Goal: Contribute content

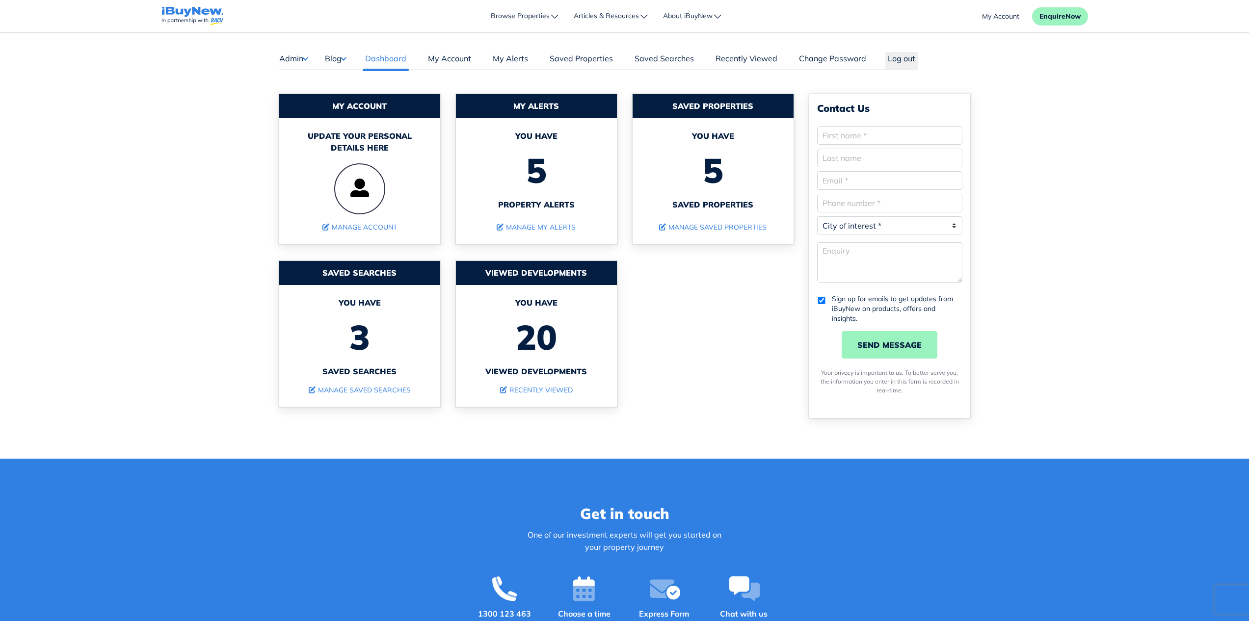
click at [344, 59] on button "Blog" at bounding box center [335, 58] width 22 height 13
click at [348, 80] on link "Posts" at bounding box center [366, 78] width 58 height 12
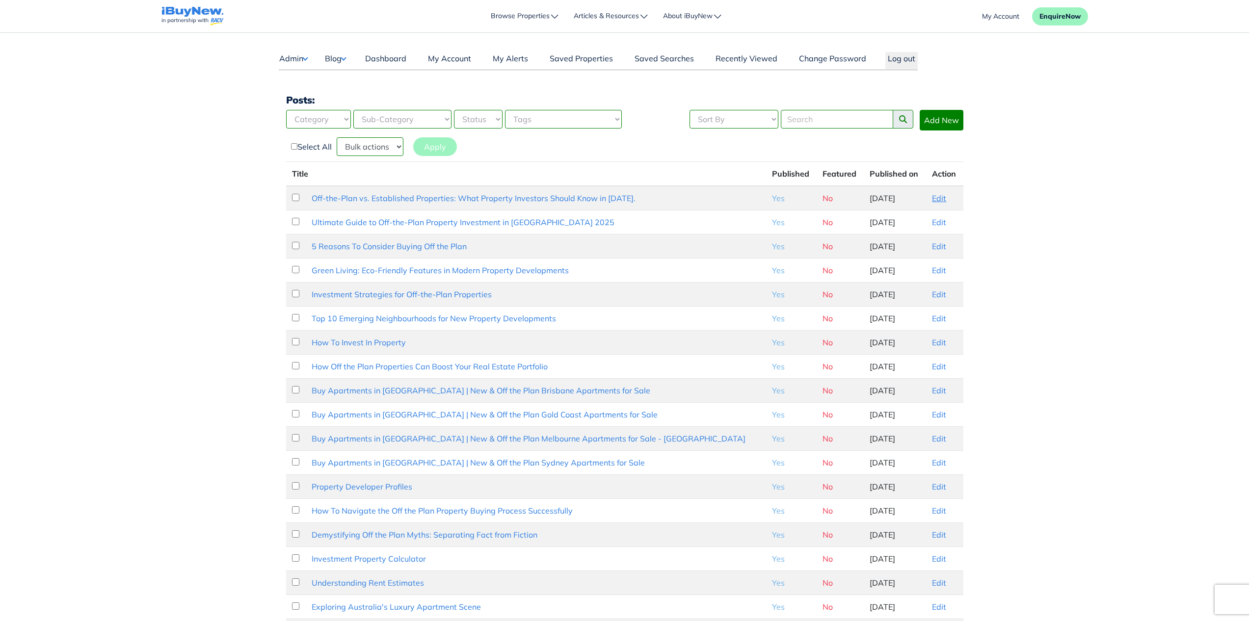
click at [938, 202] on link "Edit" at bounding box center [939, 198] width 14 height 10
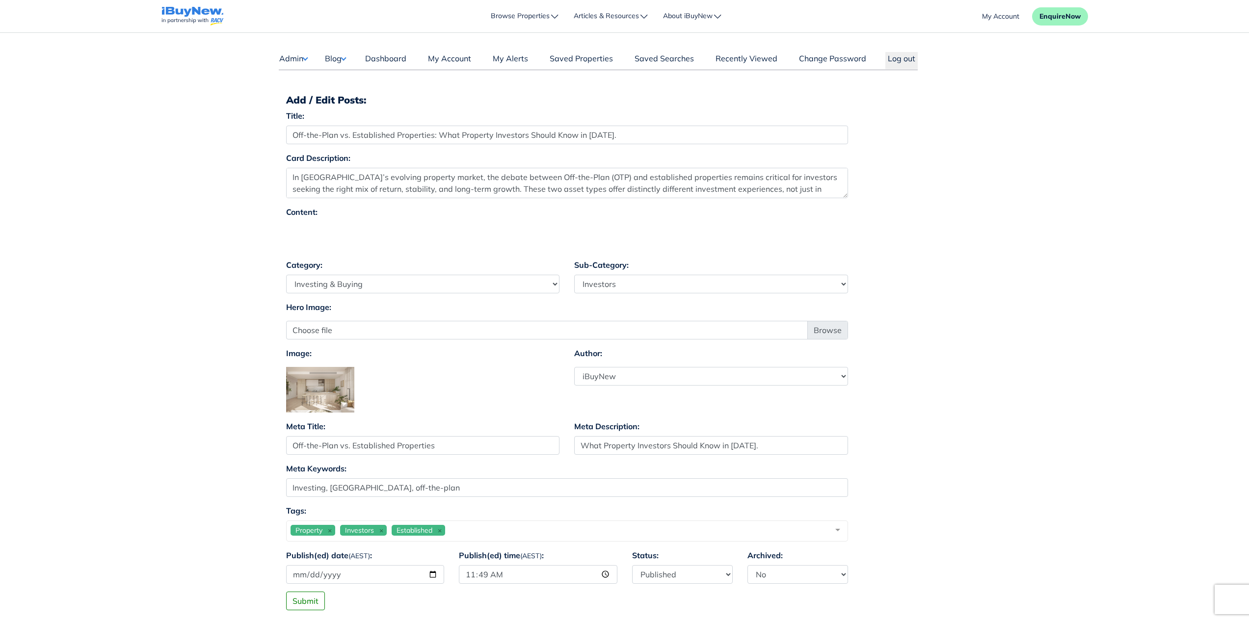
select select "4"
select select "17"
select select "7"
click at [996, 251] on main "Dashboard Admin Failed Jobs Force PropertyBase Update Manage Content Meet The T…" at bounding box center [624, 333] width 1249 height 601
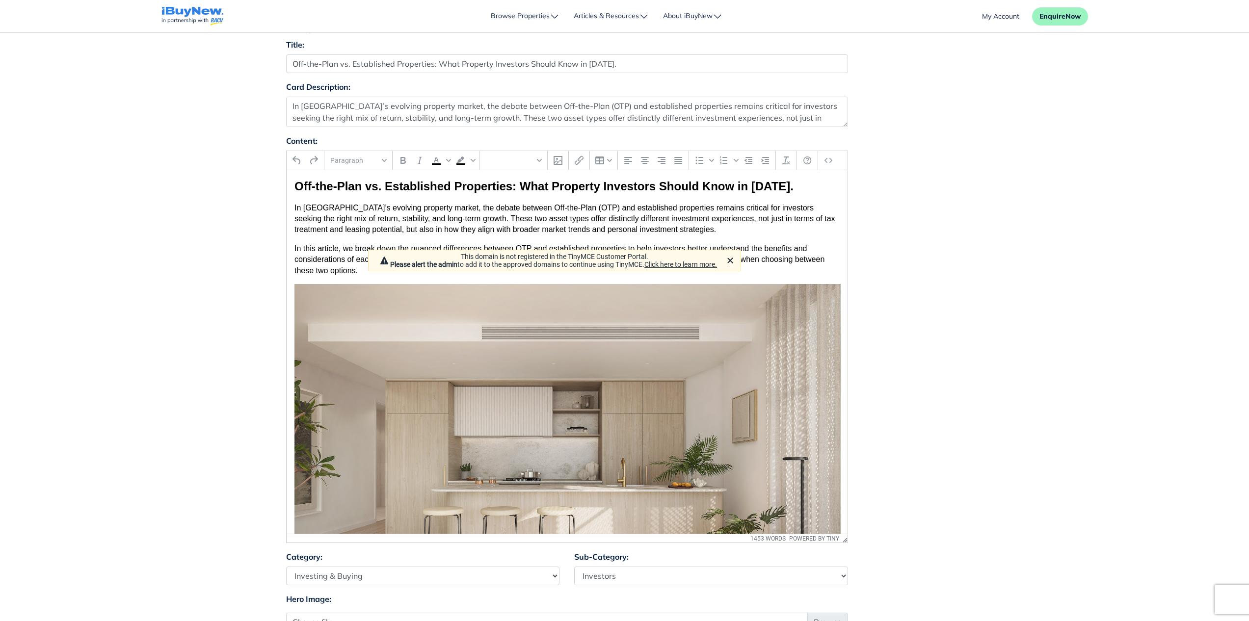
scroll to position [72, 0]
click at [692, 260] on link "Click here to learn more." at bounding box center [680, 264] width 73 height 8
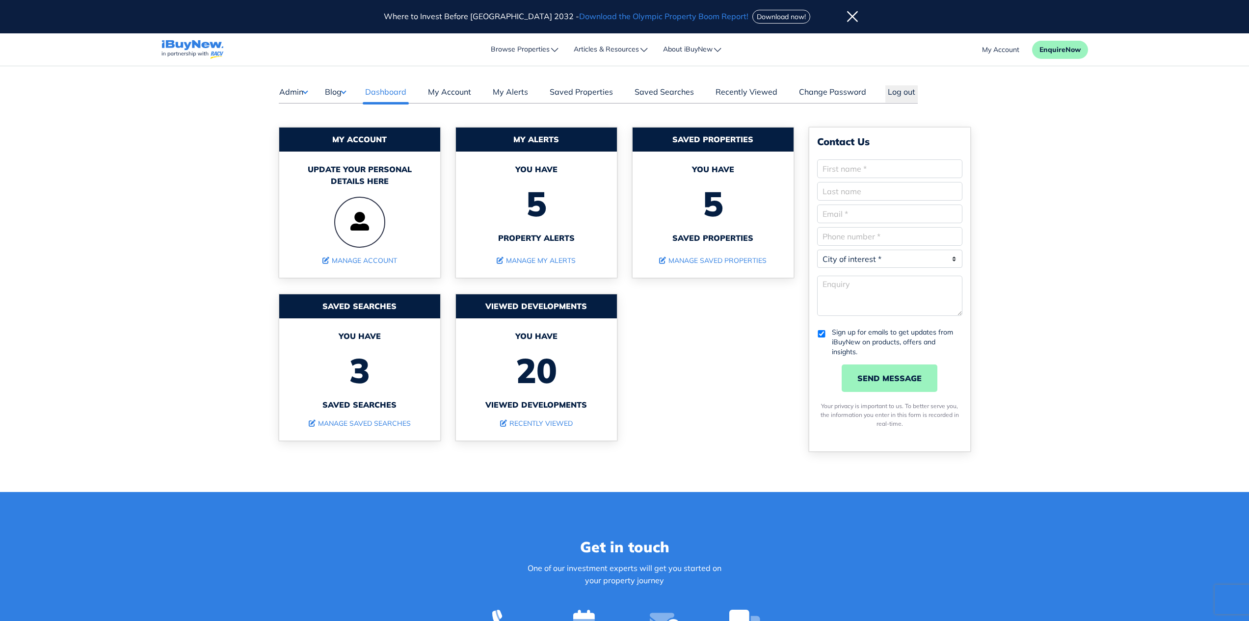
click at [344, 90] on button "Blog" at bounding box center [335, 91] width 22 height 13
click at [346, 109] on link "Posts" at bounding box center [366, 112] width 58 height 12
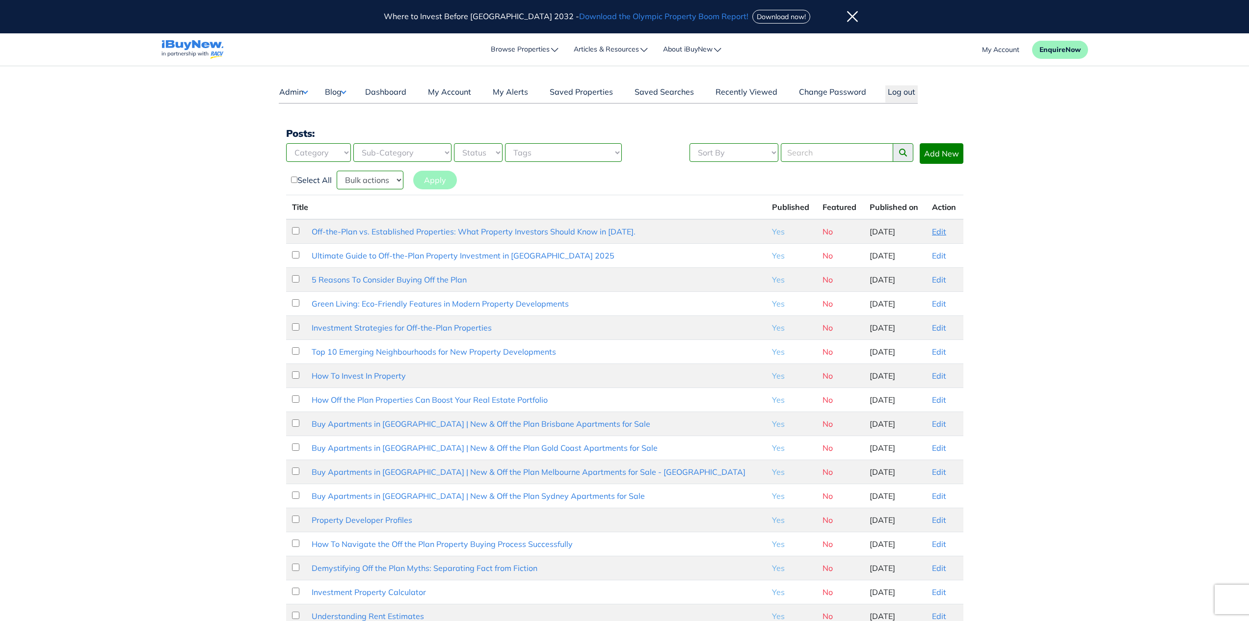
click at [937, 232] on link "Edit" at bounding box center [939, 232] width 14 height 10
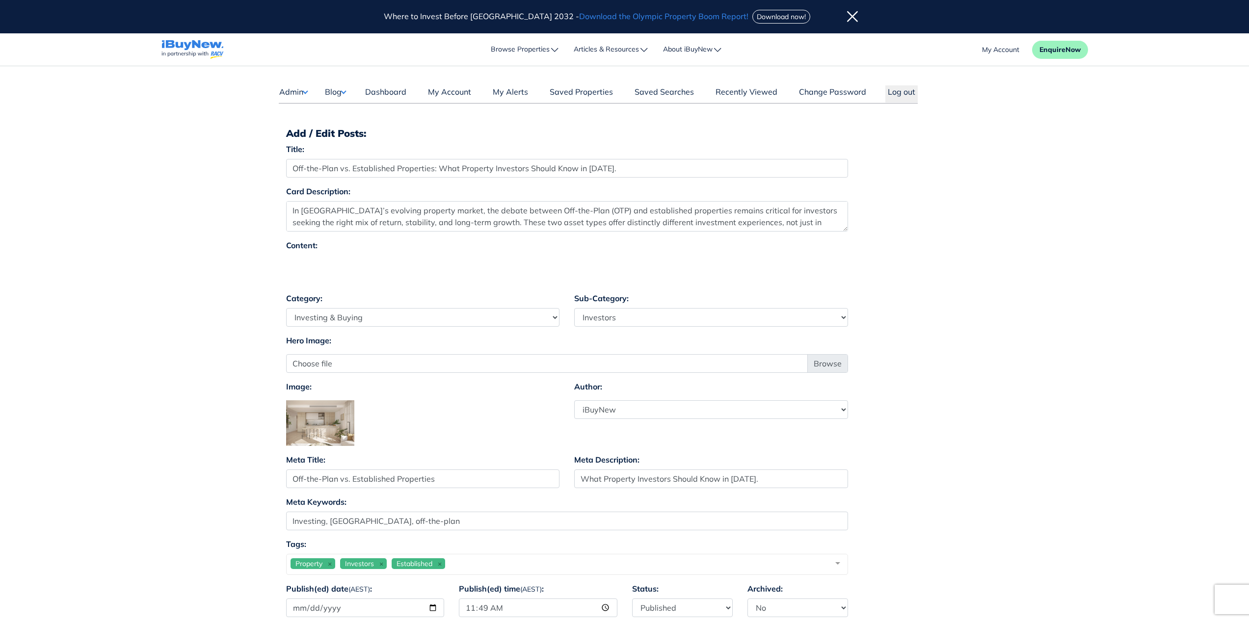
select select "4"
select select "17"
select select "7"
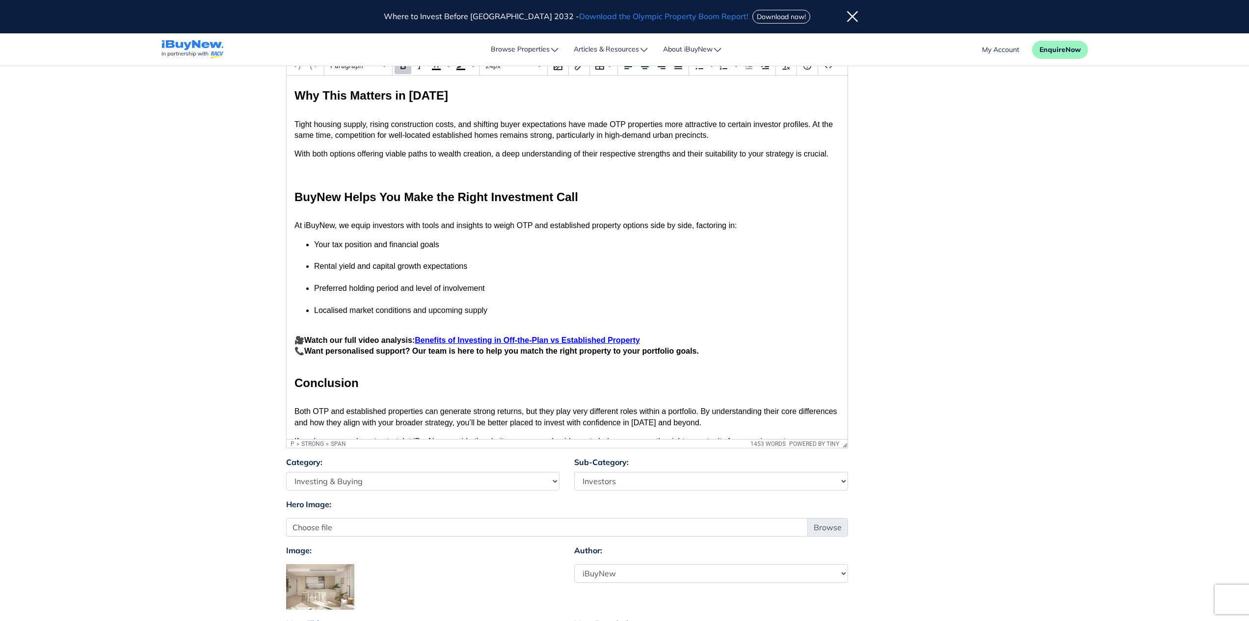
scroll to position [2179, 0]
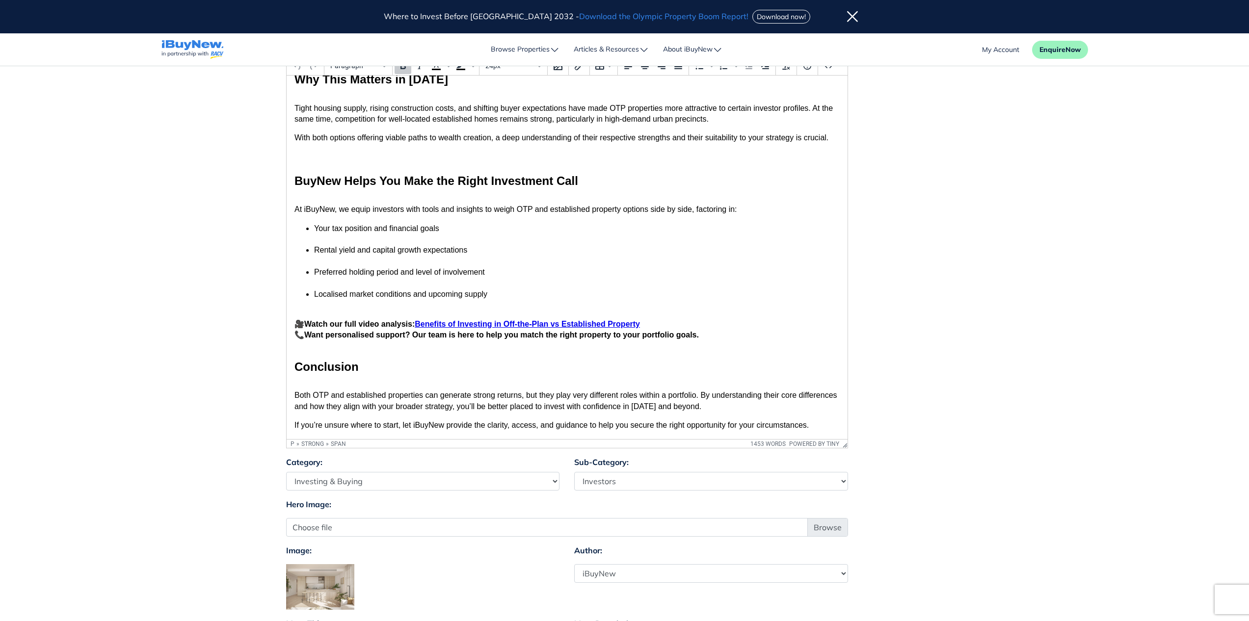
click at [822, 420] on p "If you’re unsure where to start, let iBuyNew provide the clarity, access, and g…" at bounding box center [566, 425] width 545 height 11
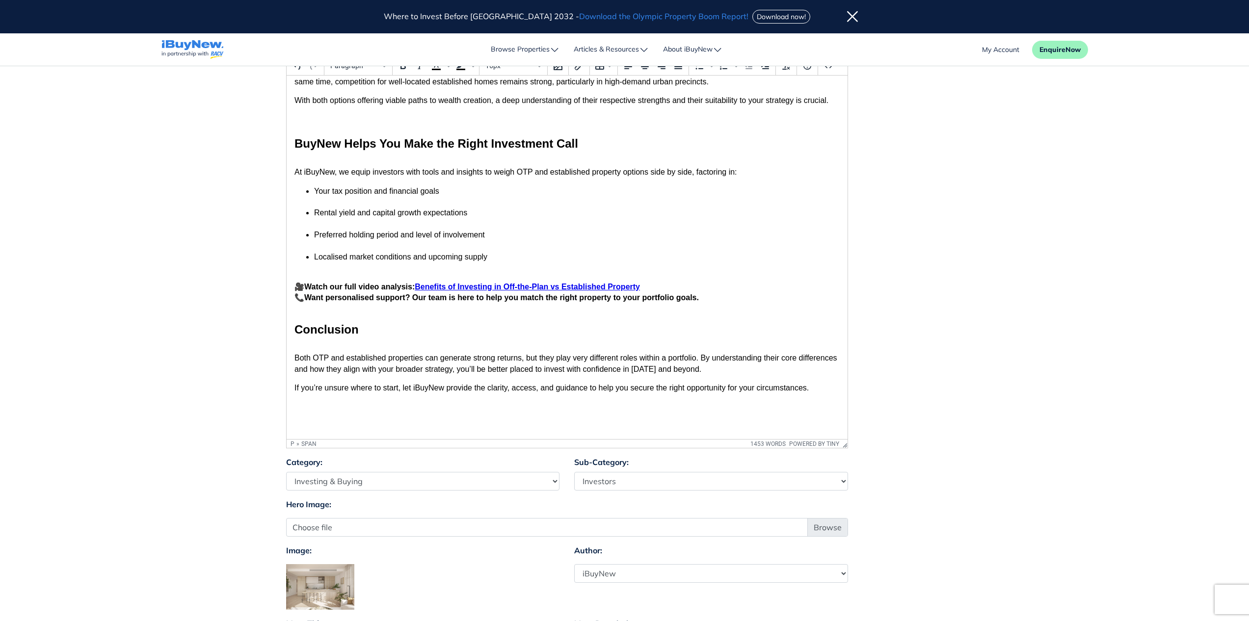
scroll to position [2217, 0]
click at [301, 283] on span "🎥" at bounding box center [299, 287] width 10 height 8
drag, startPoint x: 297, startPoint y: 277, endPoint x: 306, endPoint y: 279, distance: 9.0
click at [306, 282] on p "🎥 Watch our full video analysis: Benefits of Investing in Off-the-Plan vs Estab…" at bounding box center [566, 293] width 545 height 22
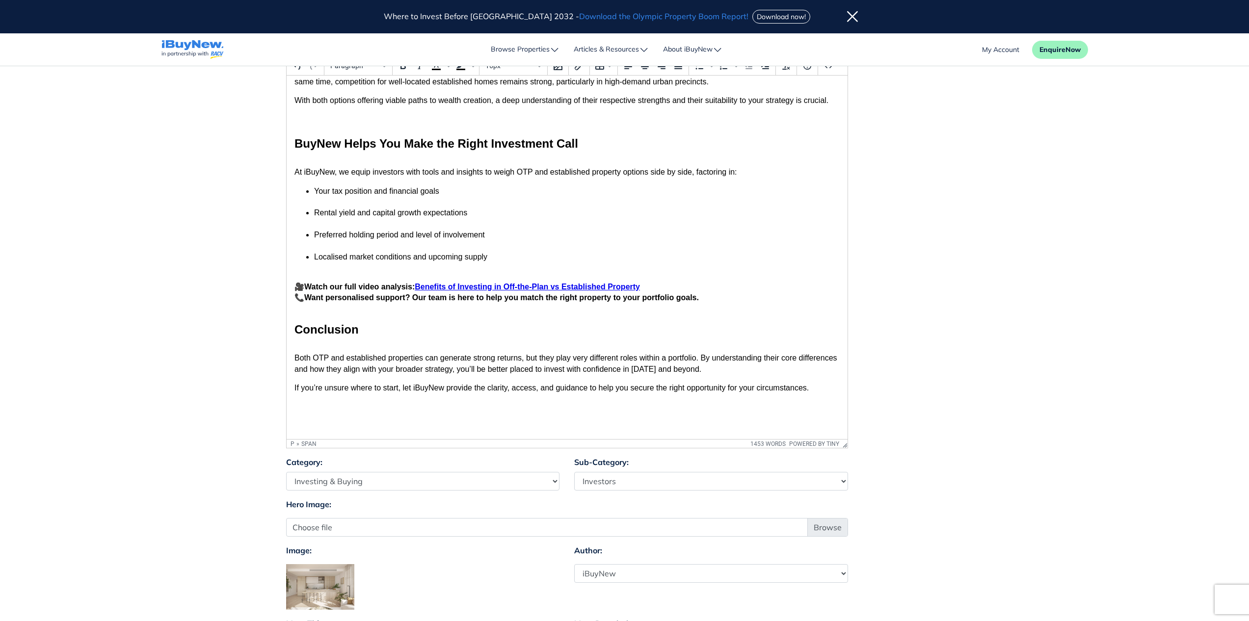
click at [375, 402] on p "Rich Text Area. Press ALT-0 for help." at bounding box center [566, 407] width 545 height 11
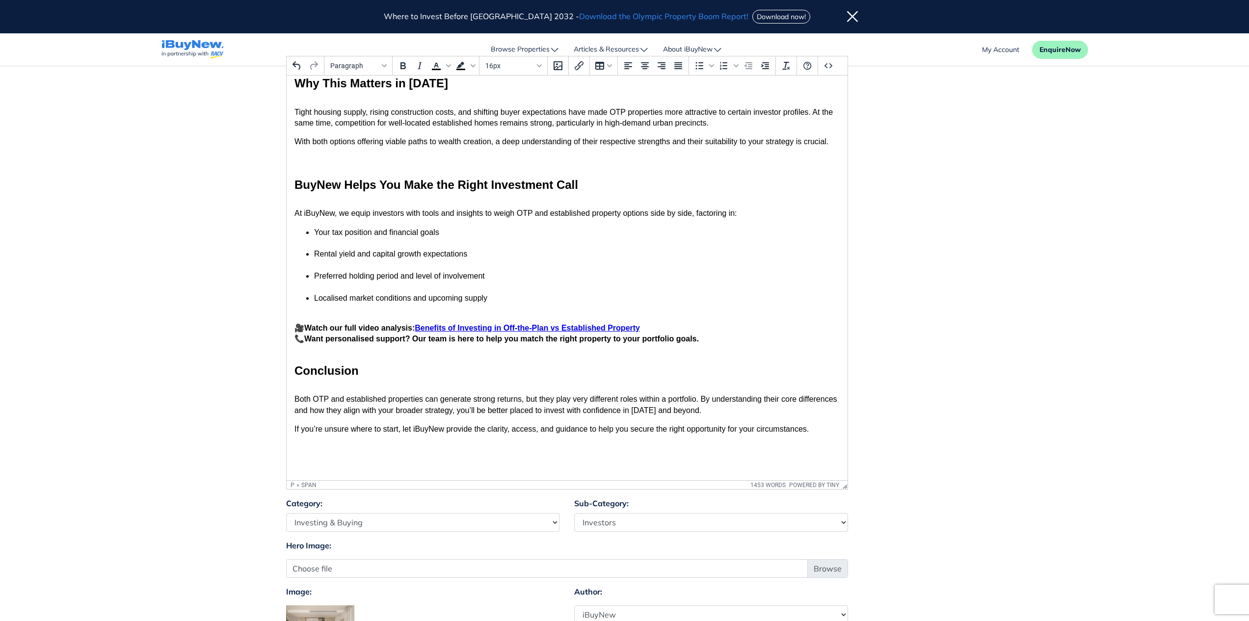
scroll to position [2175, 0]
drag, startPoint x: 840, startPoint y: 445, endPoint x: 848, endPoint y: 491, distance: 46.8
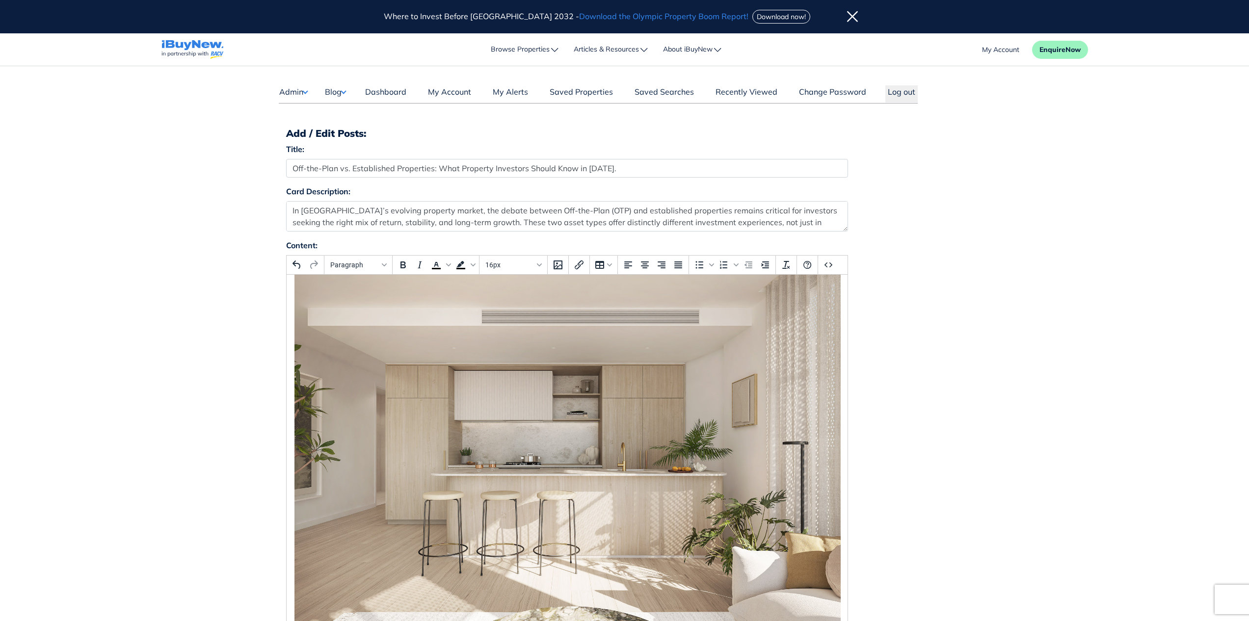
scroll to position [0, 0]
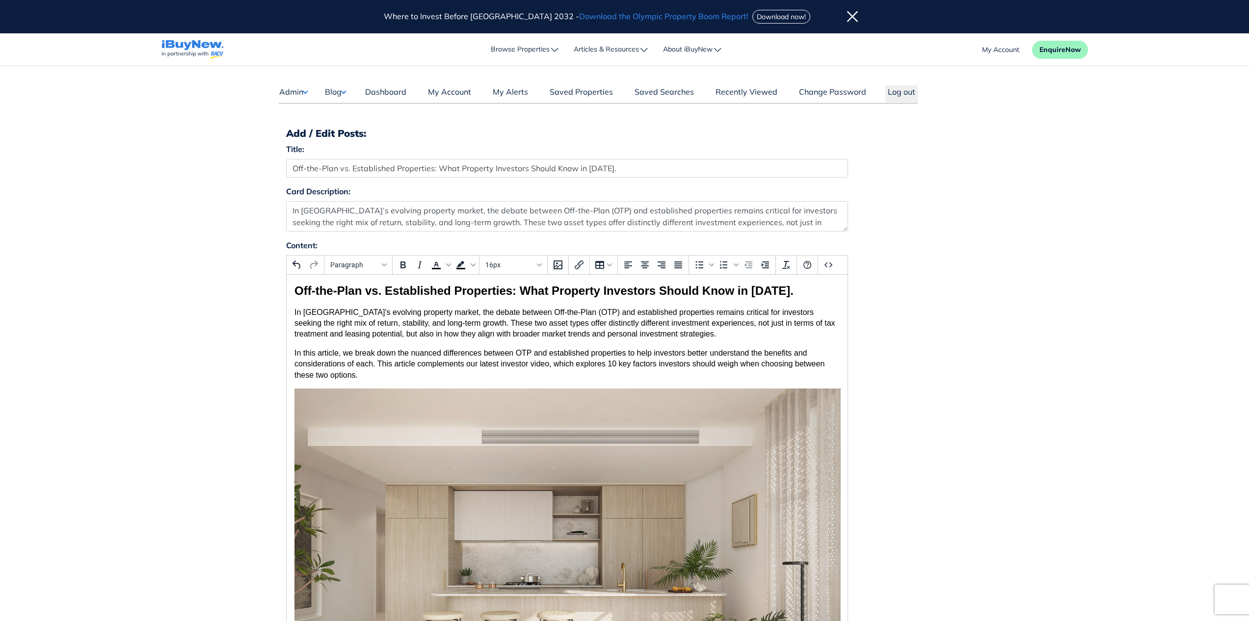
click at [955, 393] on div "Content: Paragraph To open the popup, press Shift+Enter To open the popup, pres…" at bounding box center [625, 467] width 692 height 457
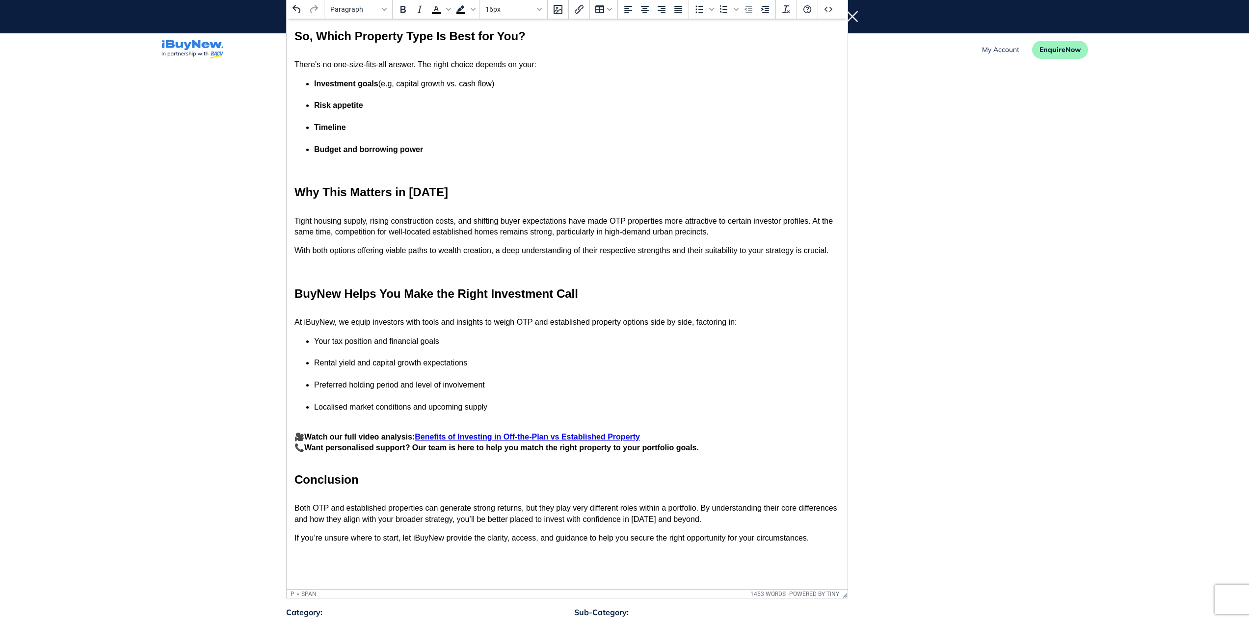
scroll to position [1875, 0]
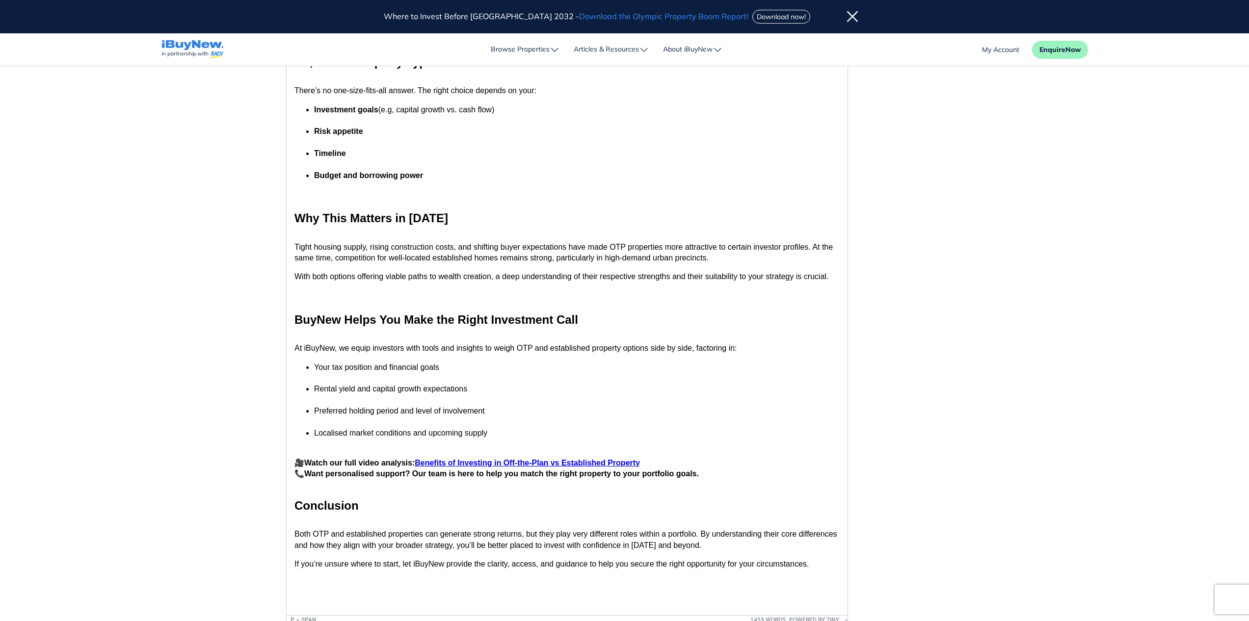
drag, startPoint x: 846, startPoint y: 319, endPoint x: 559, endPoint y: 662, distance: 447.3
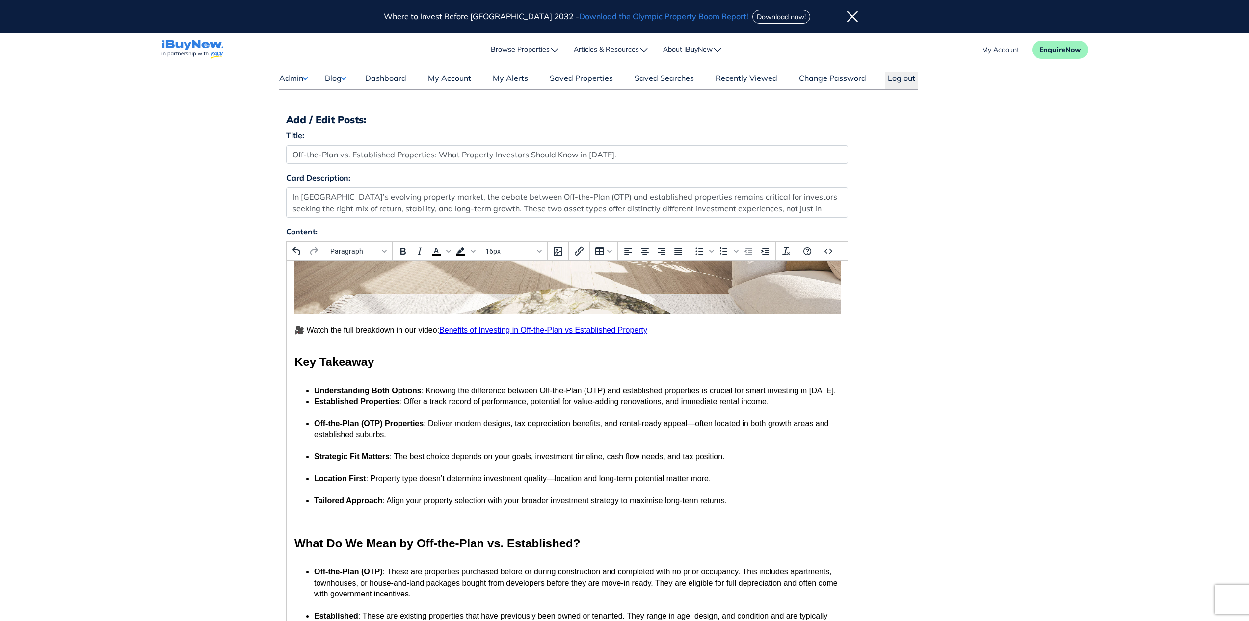
scroll to position [0, 0]
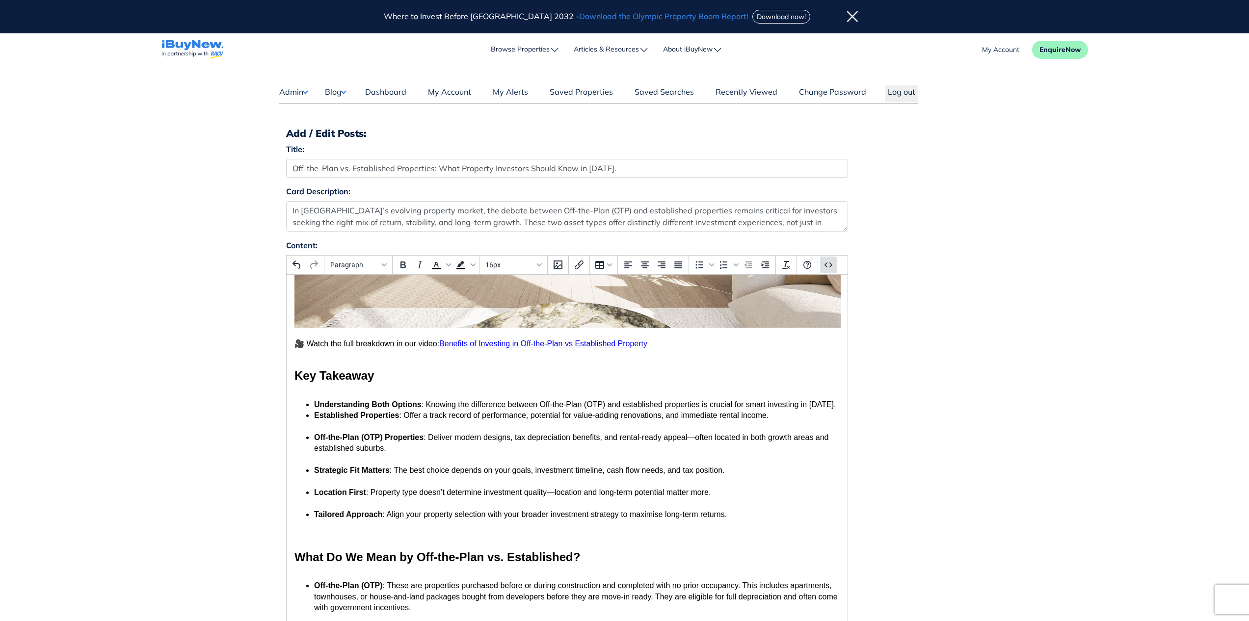
click at [821, 266] on button "Source code" at bounding box center [828, 265] width 17 height 17
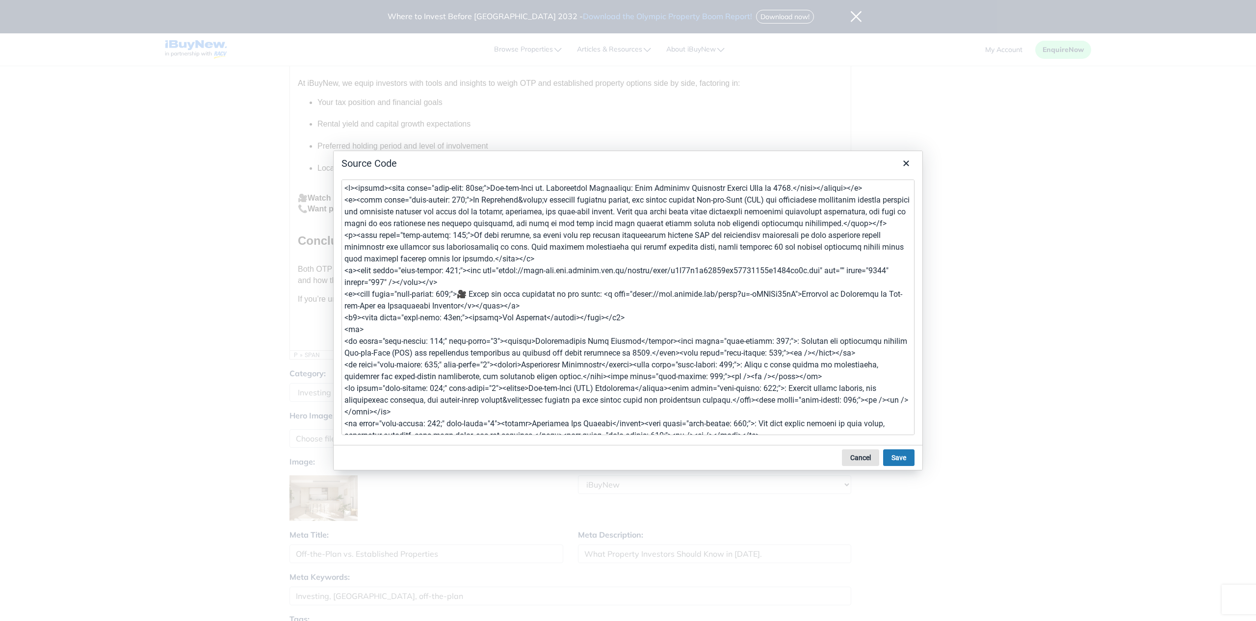
click at [860, 464] on button "Cancel" at bounding box center [860, 457] width 37 height 17
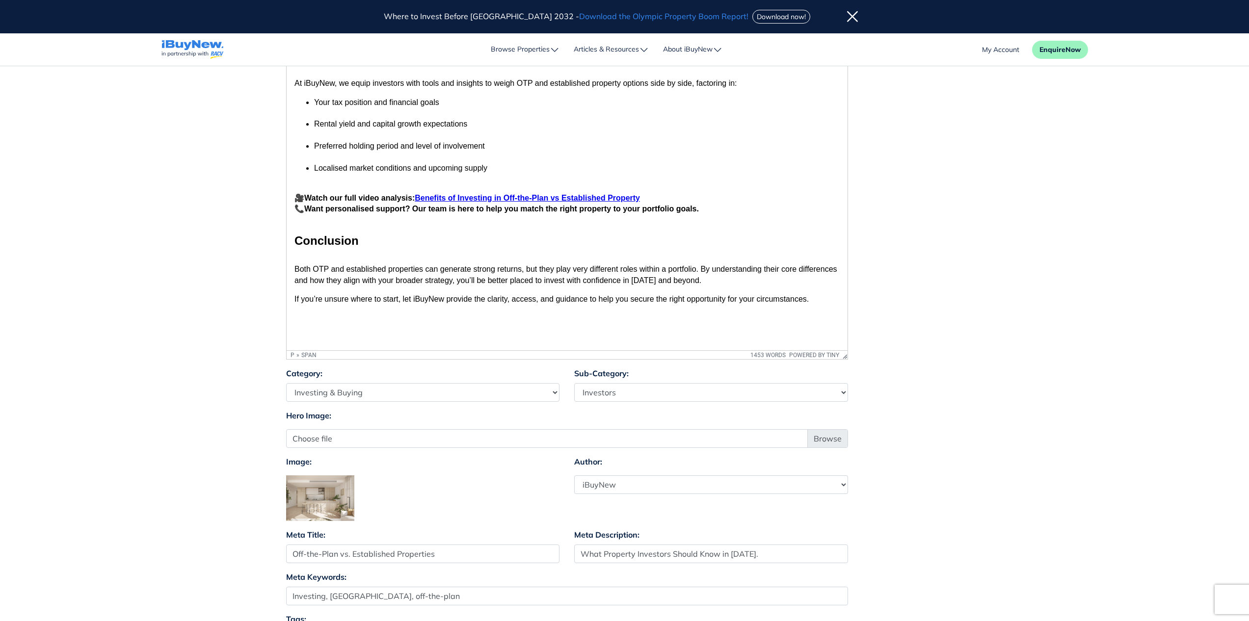
click at [982, 383] on main "Dashboard Admin Failed Jobs Force PropertyBase Update Manage Content Meet The T…" at bounding box center [624, 90] width 1249 height 1306
click at [630, 194] on link "Benefits of Investing in Off-the-Plan vs Established Property" at bounding box center [526, 198] width 225 height 8
click at [641, 197] on div "Link..." at bounding box center [647, 199] width 21 height 12
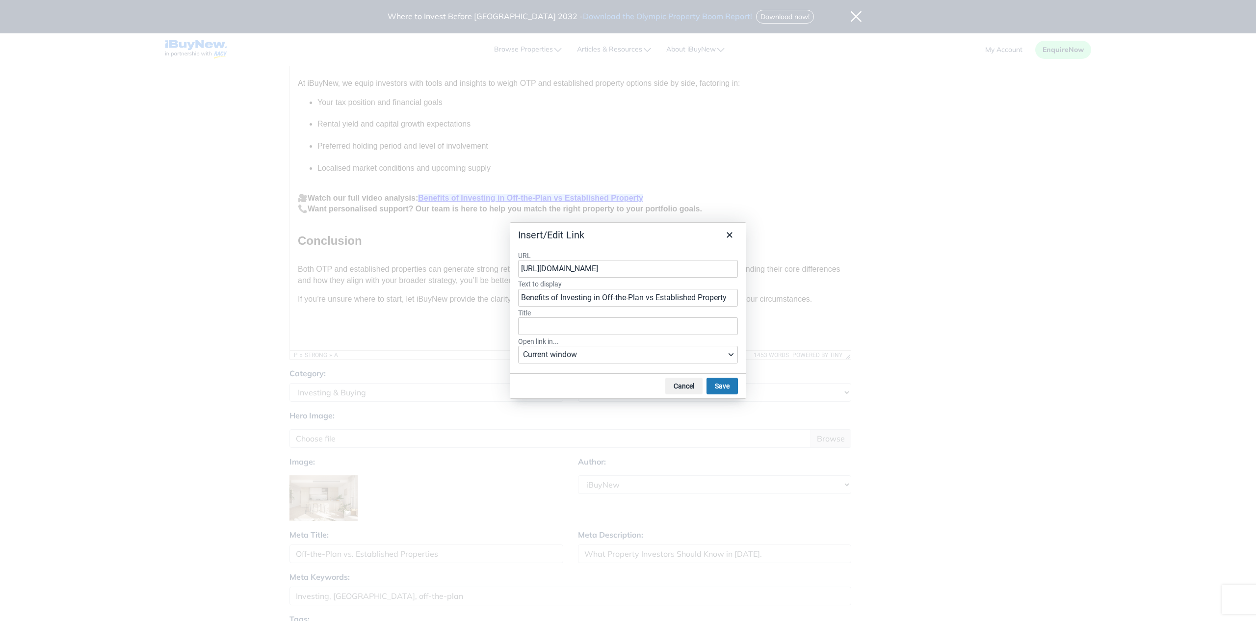
drag, startPoint x: 683, startPoint y: 267, endPoint x: 526, endPoint y: 267, distance: 157.5
click at [526, 267] on input "[URL][DOMAIN_NAME]" at bounding box center [628, 269] width 220 height 18
click at [620, 357] on span "Current window" at bounding box center [624, 355] width 203 height 12
click at [621, 341] on label "Open link in..." at bounding box center [628, 341] width 220 height 9
click at [607, 317] on input "Title" at bounding box center [628, 326] width 220 height 18
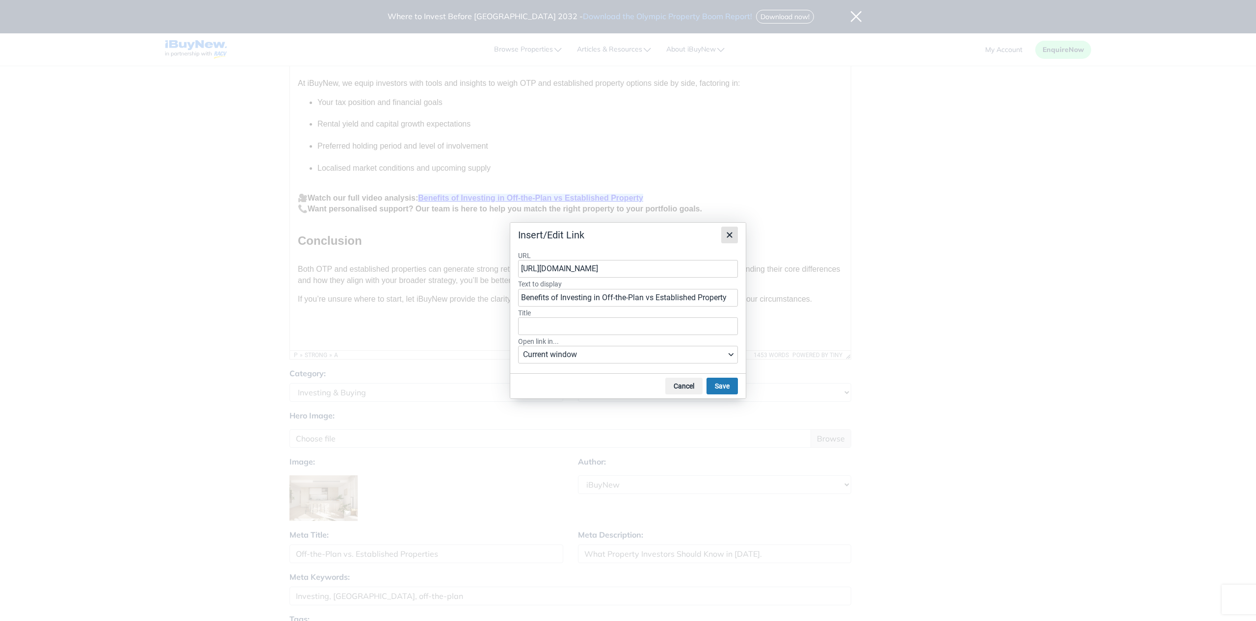
click at [732, 231] on icon "Close" at bounding box center [730, 235] width 12 height 12
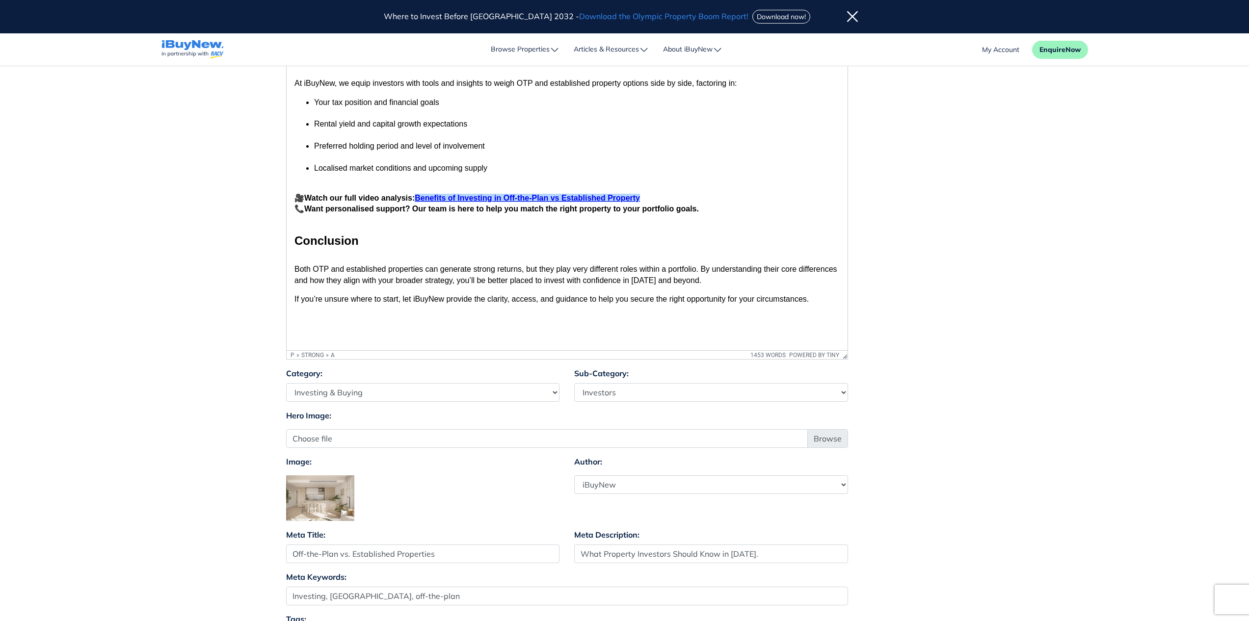
click at [427, 194] on link "Benefits of Investing in Off-the-Plan vs Established Property" at bounding box center [526, 198] width 225 height 8
click at [466, 194] on link "Benefits of Investing in Off-the-Plan vs Established Property" at bounding box center [526, 198] width 225 height 8
click at [498, 201] on div "Link..." at bounding box center [497, 202] width 21 height 12
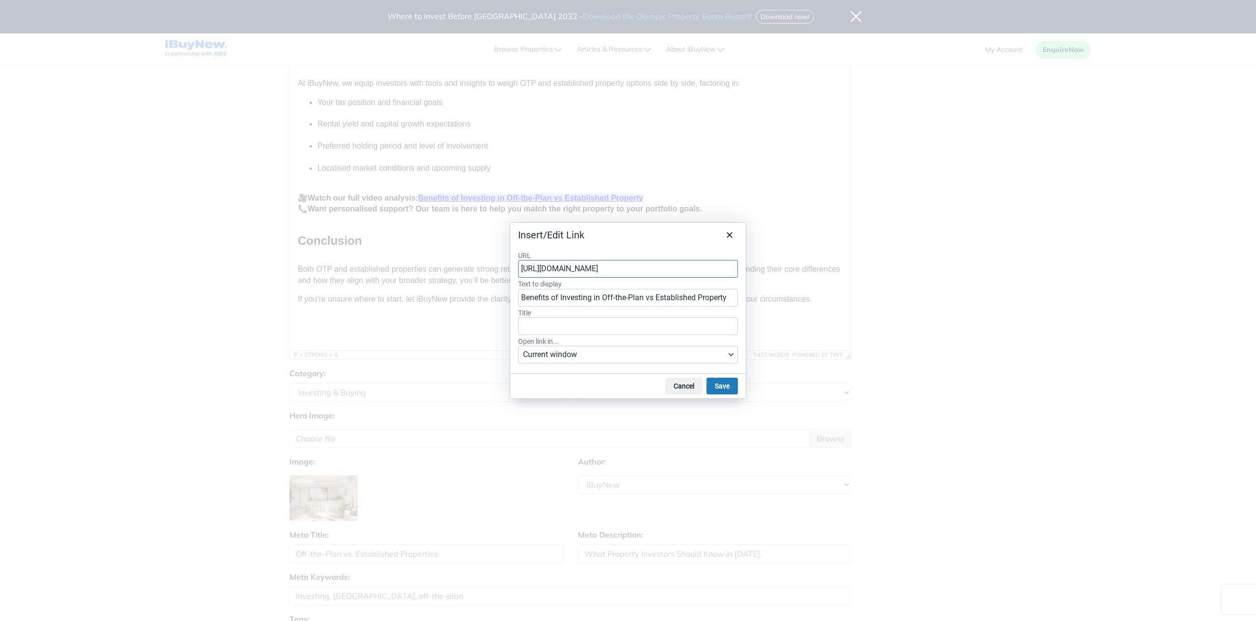
click at [613, 384] on div "Cancel Save" at bounding box center [628, 385] width 236 height 25
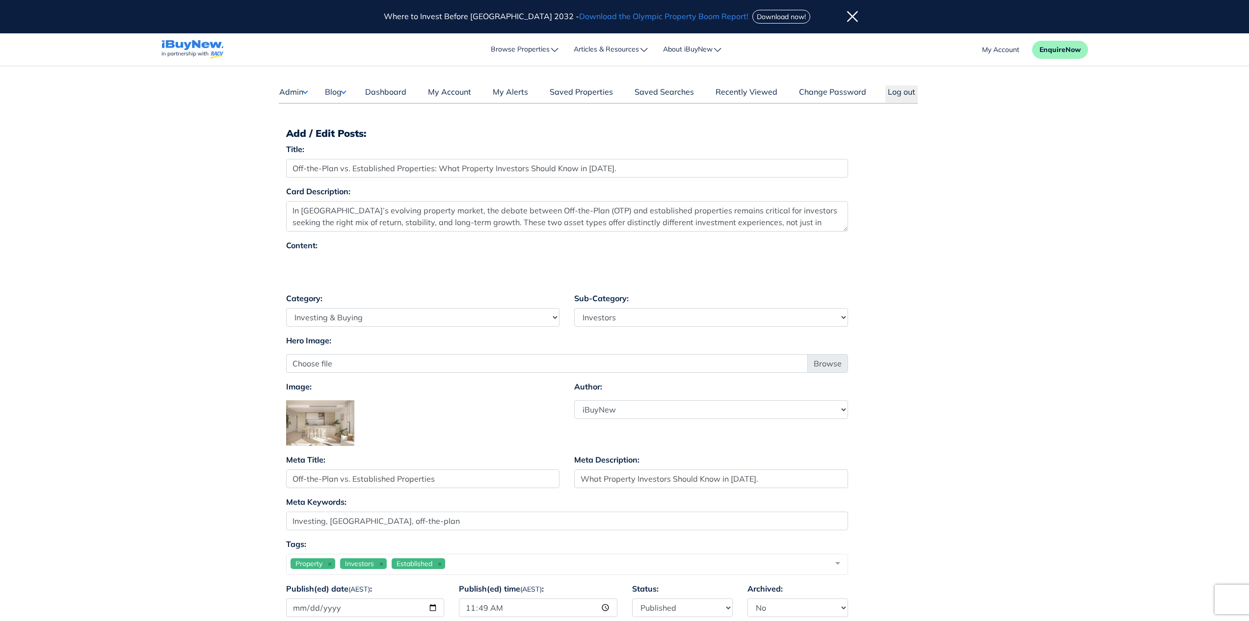
select select "4"
select select "17"
select select "7"
